Goal: Check status: Check status

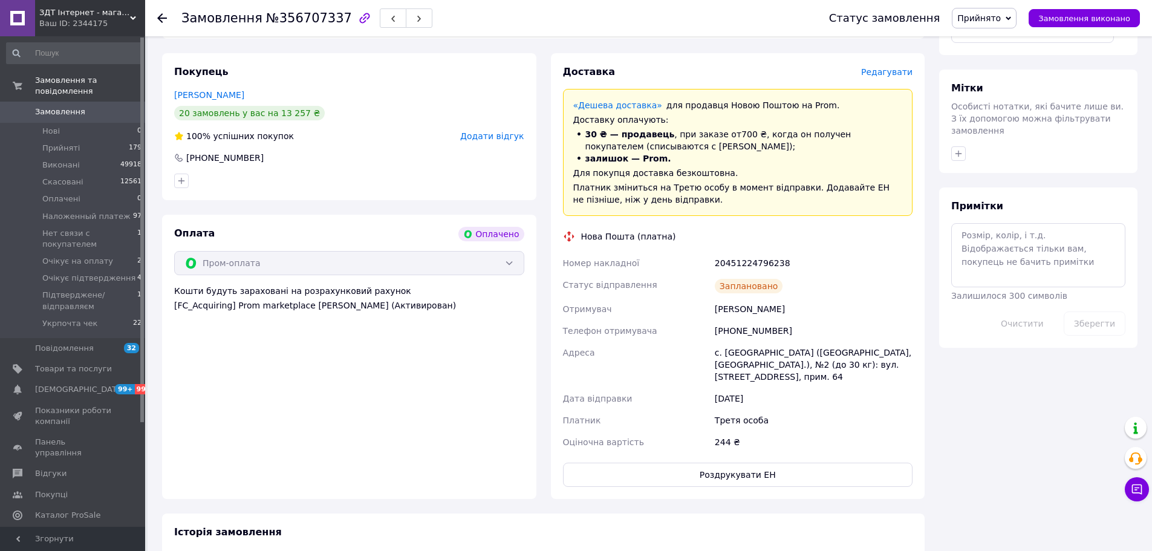
scroll to position [605, 0]
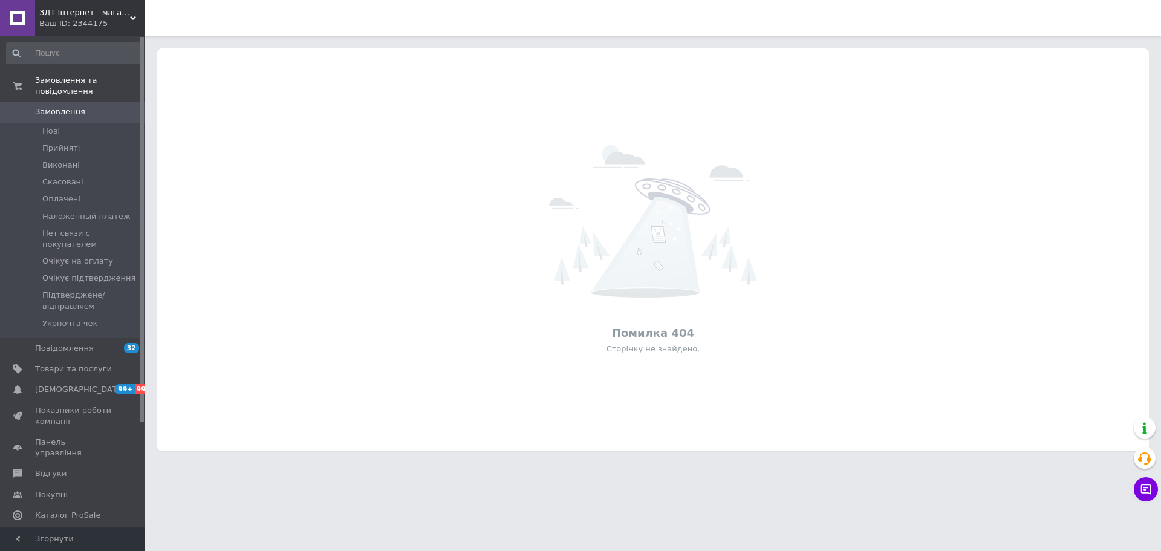
click at [86, 106] on span "Замовлення" at bounding box center [73, 111] width 77 height 11
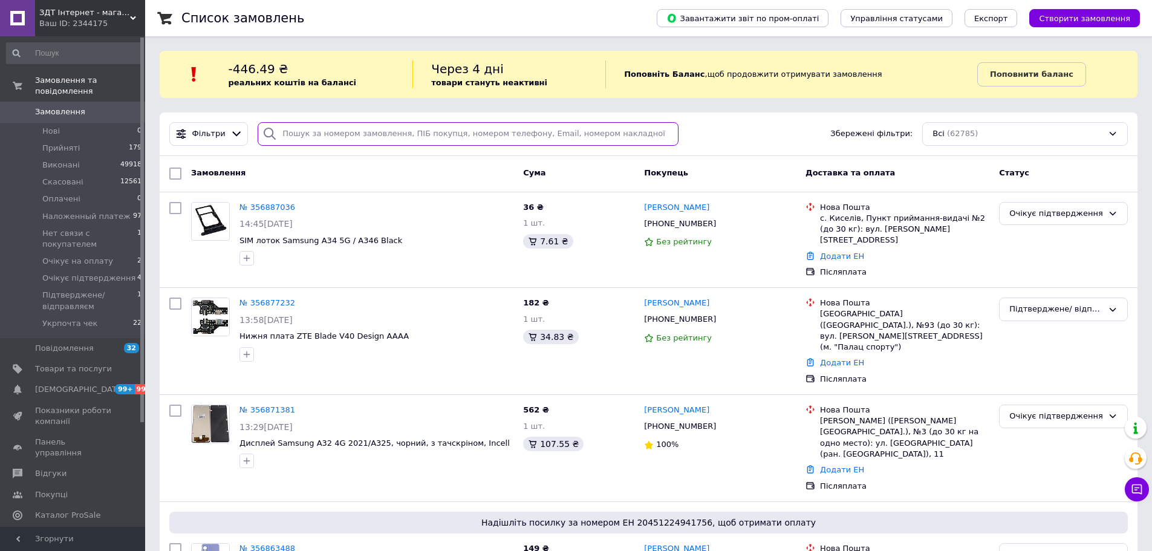
click at [303, 129] on input "search" at bounding box center [468, 134] width 421 height 24
paste input "356863488"
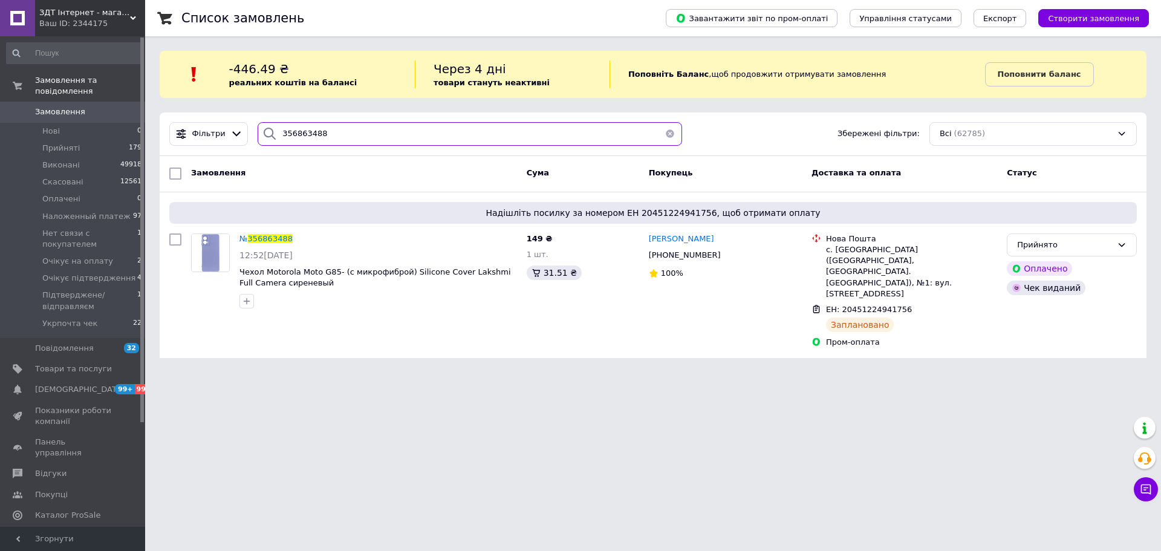
type input "356863488"
